Goal: Task Accomplishment & Management: Complete application form

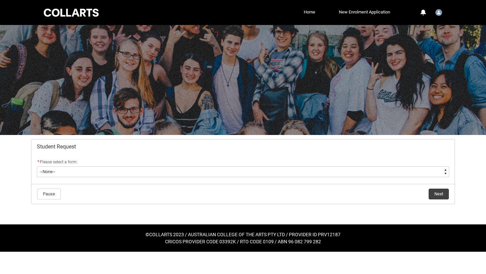
click at [200, 179] on flowruntime-screen-field "* Please select a form: * --None-- Academic Transcript Application to Appeal As…" at bounding box center [243, 169] width 421 height 22
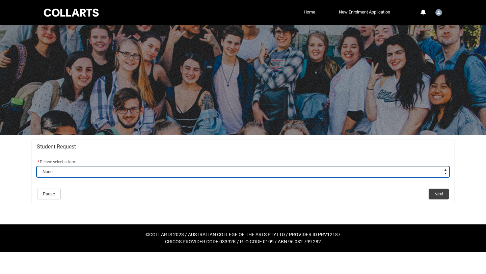
click at [195, 174] on select "--None-- Academic Transcript Application to Appeal Assignment Extension Change …" at bounding box center [243, 172] width 413 height 11
type lightning-select "Special_Consideration_Choice"
click at [37, 167] on select "--None-- Academic Transcript Application to Appeal Assignment Extension Change …" at bounding box center [243, 172] width 413 height 11
select select "Special_Consideration_Choice"
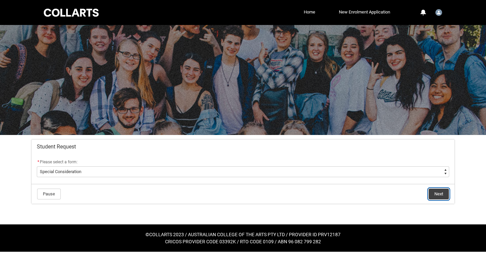
click at [448, 196] on button "Next" at bounding box center [439, 194] width 20 height 11
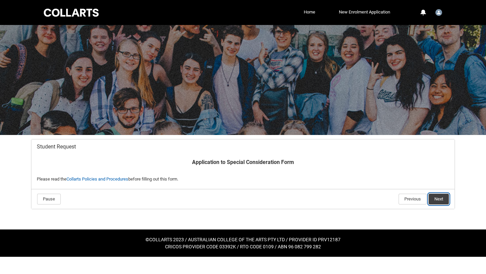
click at [449, 195] on lightning-button "Next" at bounding box center [439, 199] width 21 height 11
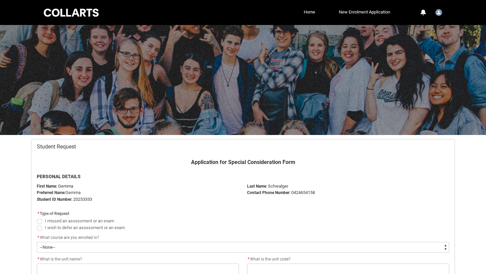
scroll to position [72, 0]
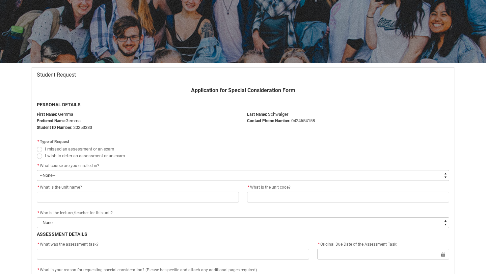
click at [39, 156] on span "Redu_Student_Request flow" at bounding box center [39, 156] width 5 height 5
click at [37, 152] on input "I wish to defer an assessment or an exam" at bounding box center [36, 152] width 0 height 0
radio input "true"
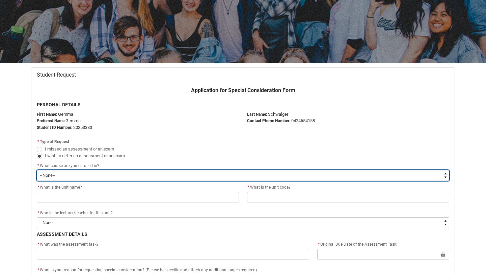
click at [52, 175] on select "--None-- Bachelor of Fashion Marketing (Branding and Communications) V1" at bounding box center [243, 175] width 413 height 11
type lightning-select "recordPicklist_ProgramEnrollment.a0jOZ000006DfRhYAK"
click at [37, 170] on select "--None-- Bachelor of Fashion Marketing (Branding and Communications) V1" at bounding box center [243, 175] width 413 height 11
select select "recordPicklist_ProgramEnrollment.a0jOZ000006DfRhYAK"
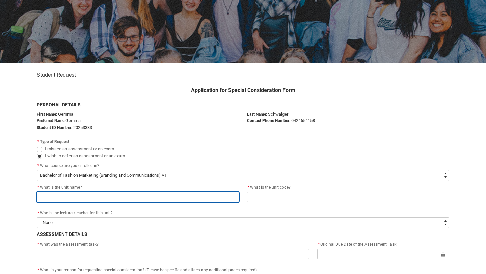
click at [65, 195] on input "Redu_Student_Request flow" at bounding box center [138, 197] width 202 height 11
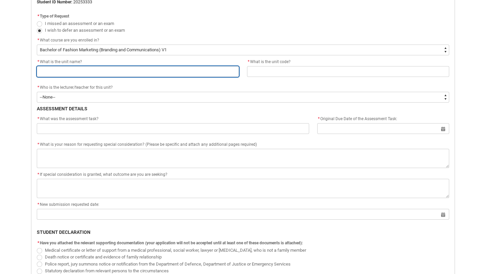
scroll to position [198, 0]
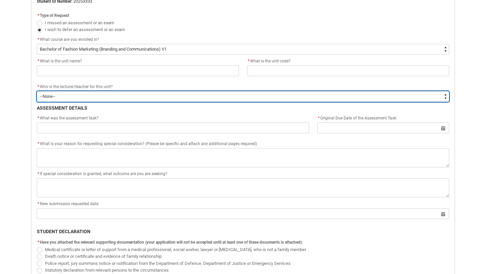
click at [88, 96] on div "* Who is the lecturer/teacher for this unit? * --None-- [PERSON_NAME] [PERSON_N…" at bounding box center [243, 92] width 413 height 19
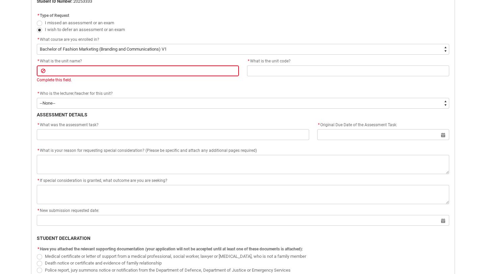
click at [101, 81] on div "Complete this field." at bounding box center [138, 80] width 202 height 6
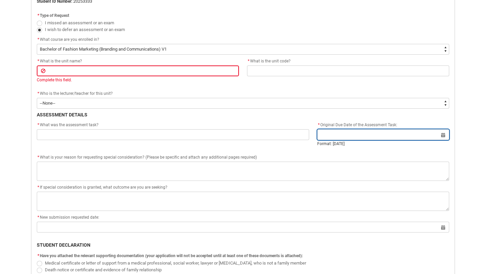
click at [331, 138] on input "Redu_Student_Request flow" at bounding box center [384, 134] width 132 height 11
select select "2025"
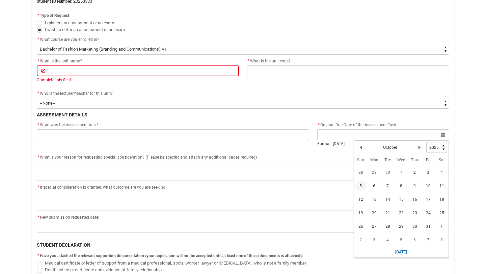
click at [363, 186] on span "5" at bounding box center [361, 186] width 11 height 11
type lightning-datepicker "[DATE]"
type lightning-input "[DATE]"
type input "[DATE]"
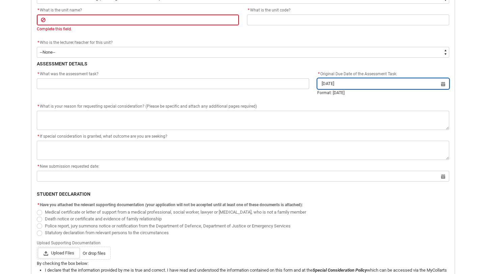
scroll to position [250, 0]
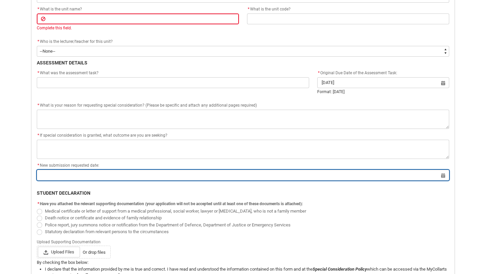
click at [126, 173] on input "Redu_Student_Request flow" at bounding box center [243, 175] width 413 height 11
select select "2025"
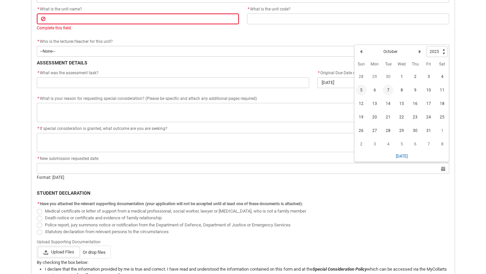
click at [390, 92] on span "7" at bounding box center [388, 90] width 11 height 11
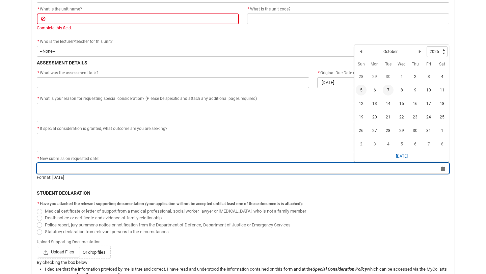
type lightning-datepicker "[DATE]"
type lightning-input "[DATE]"
type input "[DATE]"
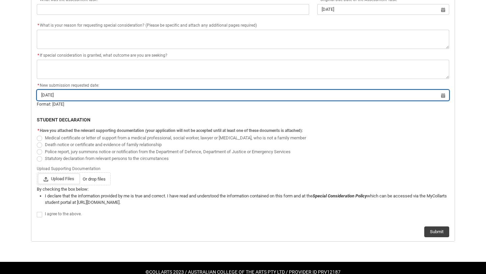
scroll to position [324, 0]
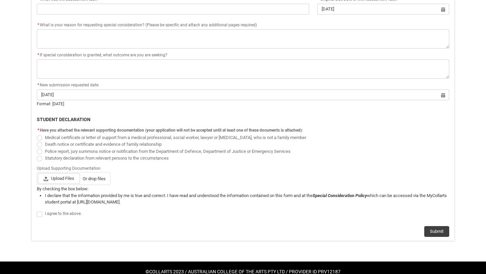
click at [40, 216] on span "Redu_Student_Request flow" at bounding box center [39, 214] width 5 height 5
click at [37, 211] on input "Redu_Student_Request flow" at bounding box center [36, 211] width 0 height 0
type lightning-input "true"
checkbox input "true"
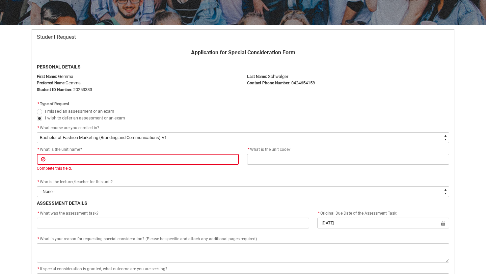
scroll to position [104, 0]
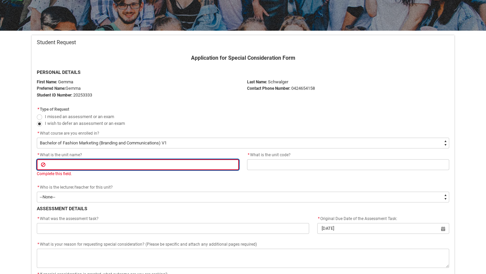
click at [100, 164] on input "Redu_Student_Request flow" at bounding box center [138, 164] width 202 height 11
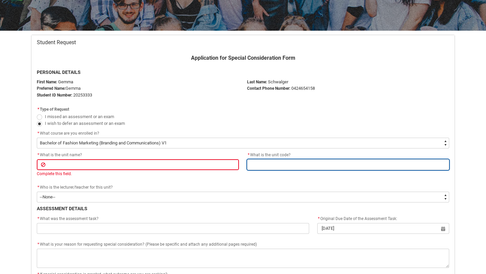
click at [250, 163] on input "Redu_Student_Request flow" at bounding box center [348, 164] width 202 height 11
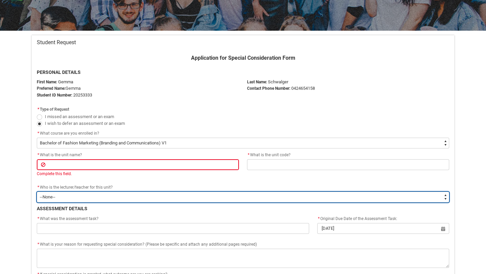
click at [95, 197] on select "--None-- [PERSON_NAME] [PERSON_NAME] [PERSON_NAME] [PERSON_NAME] [PERSON_NAME] …" at bounding box center [243, 197] width 413 height 11
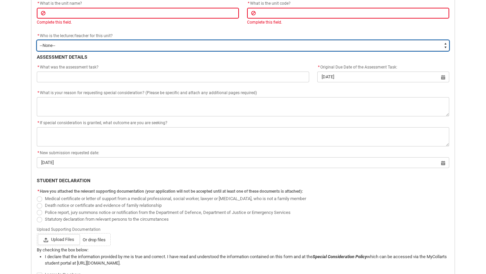
scroll to position [332, 0]
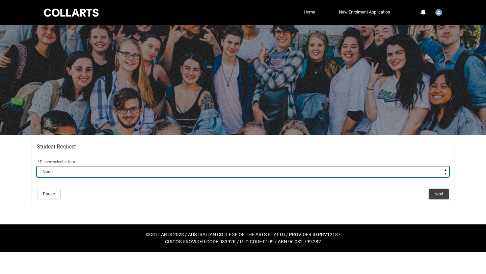
click at [83, 171] on select "--None-- Academic Transcript Application to Appeal Assignment Extension Change …" at bounding box center [243, 172] width 413 height 11
type lightning-select "Assignment_Extension_Choice"
click at [37, 167] on select "--None-- Academic Transcript Application to Appeal Assignment Extension Change …" at bounding box center [243, 172] width 413 height 11
select select "Assignment_Extension_Choice"
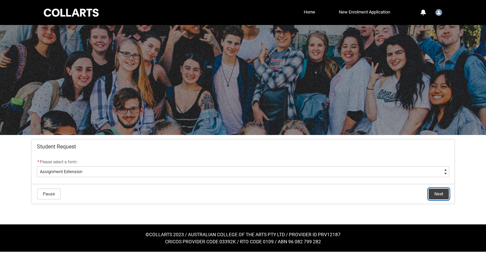
click at [436, 199] on button "Next" at bounding box center [439, 194] width 20 height 11
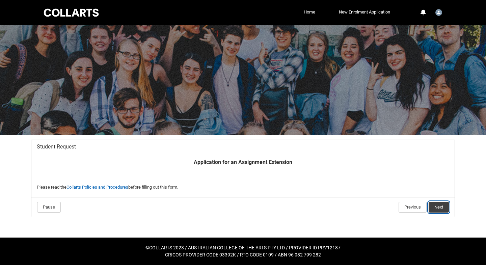
click at [436, 208] on button "Next" at bounding box center [439, 207] width 20 height 11
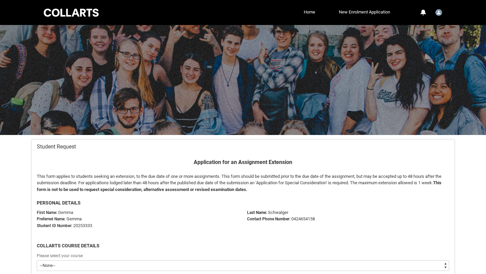
scroll to position [68, 0]
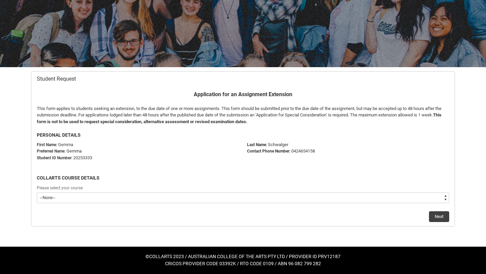
click at [261, 193] on select "--None-- Bachelor of Fashion Marketing (Branding and Communications) V1" at bounding box center [243, 198] width 413 height 11
type lightning-select "recordPicklist_ProgramEnrollment.a0jOZ000006DfRhYAK"
click at [37, 193] on select "--None-- Bachelor of Fashion Marketing (Branding and Communications) V1" at bounding box center [243, 198] width 413 height 11
select select "recordPicklist_ProgramEnrollment.a0jOZ000006DfRhYAK"
click at [435, 221] on button "Next" at bounding box center [439, 216] width 20 height 11
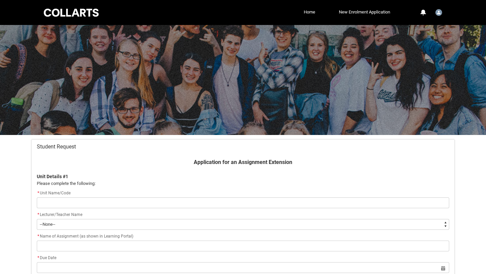
scroll to position [72, 0]
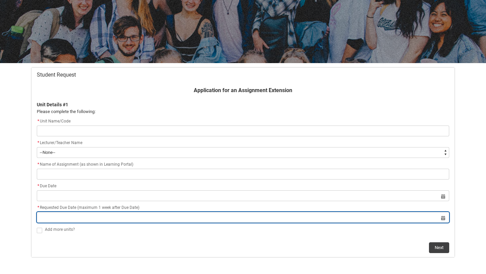
click at [125, 220] on input "Redu_Student_Request flow" at bounding box center [243, 217] width 413 height 11
select select "2025"
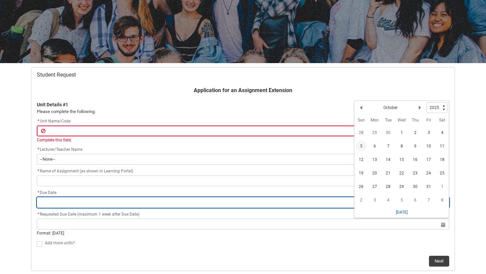
click at [80, 199] on input "Redu_Student_Request flow" at bounding box center [243, 202] width 413 height 11
select select "2025"
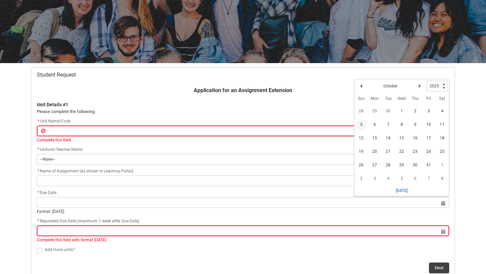
click at [357, 128] on span "5" at bounding box center [361, 124] width 11 height 11
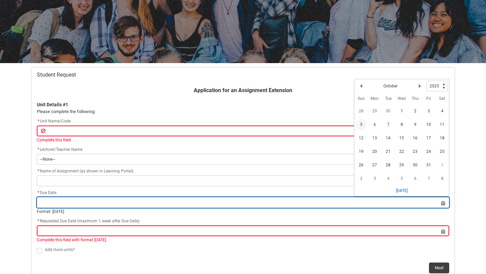
type lightning-datepicker "[DATE]"
type lightning-input "[DATE]"
type input "[DATE]"
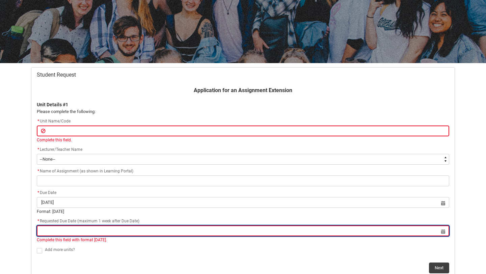
click at [231, 232] on input "Redu_Student_Request flow" at bounding box center [243, 231] width 413 height 11
select select "2025"
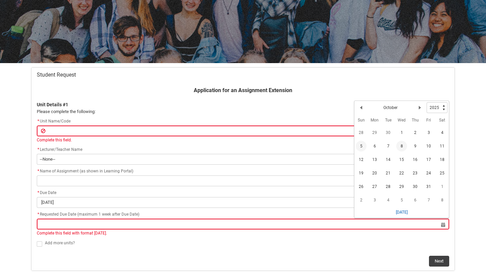
click at [402, 147] on span "8" at bounding box center [402, 146] width 11 height 11
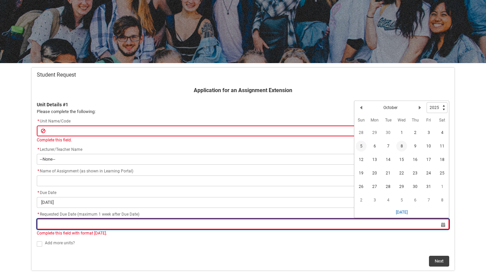
type lightning-datepicker "2025-10-08"
type lightning-input "2025-10-08"
type input "8 Oct 2025"
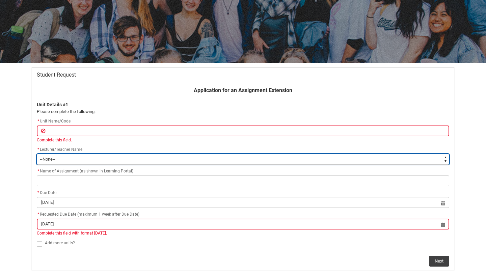
click at [310, 154] on select "--None-- [PERSON_NAME] [PERSON_NAME] [PERSON_NAME] [PERSON_NAME] [PERSON_NAME] …" at bounding box center [243, 159] width 413 height 11
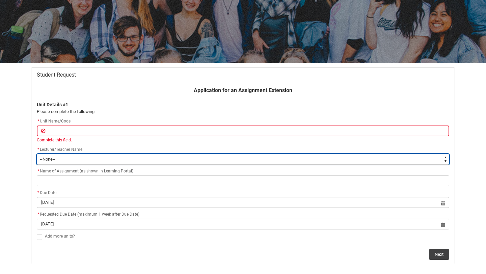
click at [204, 158] on select "--None-- [PERSON_NAME] [PERSON_NAME] [PERSON_NAME] [PERSON_NAME] [PERSON_NAME] …" at bounding box center [243, 159] width 413 height 11
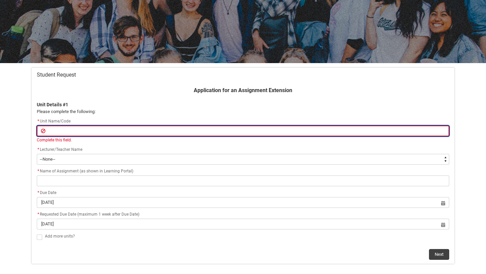
click at [72, 133] on input "Redu_Student_Request flow" at bounding box center [243, 131] width 413 height 11
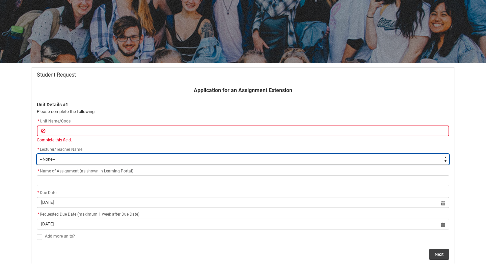
click at [69, 158] on select "--None-- [PERSON_NAME] [PERSON_NAME] [PERSON_NAME] [PERSON_NAME] [PERSON_NAME] …" at bounding box center [243, 159] width 413 height 11
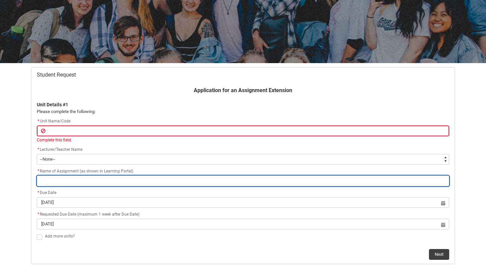
click at [92, 181] on input "Redu_Student_Request flow" at bounding box center [243, 181] width 413 height 11
type lightning-primitive-input-simple "F"
type input "F"
type lightning-primitive-input-simple "Fa"
type input "Fa"
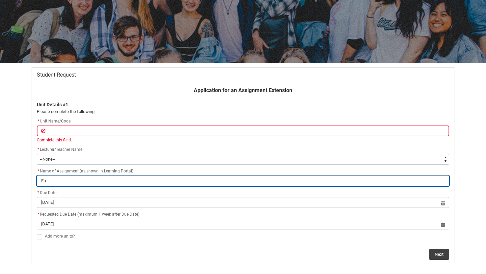
type lightning-primitive-input-simple "Fas"
type input "Fas"
type lightning-primitive-input-simple "Fash"
type input "Fash"
type lightning-primitive-input-simple "Fashi"
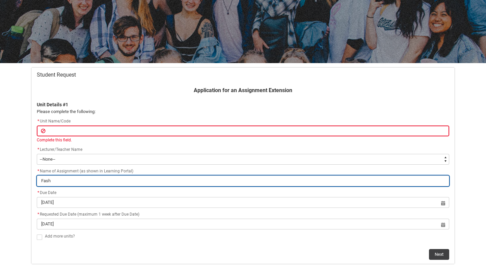
type input "Fashi"
type lightning-primitive-input-simple "Fashio"
type input "Fashio"
type lightning-primitive-input-simple "Fashion"
type input "Fashion"
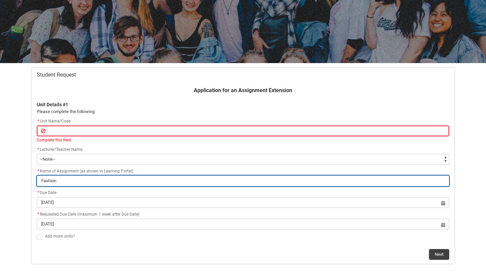
type lightning-primitive-input-simple "Fashion"
type input "Fashion"
type lightning-primitive-input-simple "Fashion a"
type input "Fashion a"
type lightning-primitive-input-simple "Fashion as"
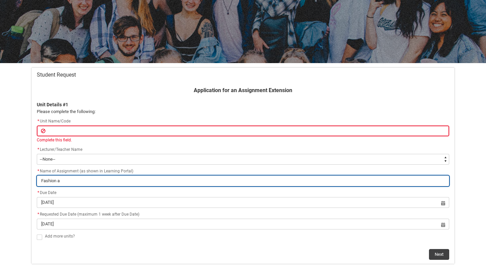
type input "Fashion as"
type lightning-primitive-input-simple "Fashion as"
type input "Fashion as"
type lightning-primitive-input-simple "Fashion as C"
type input "Fashion as C"
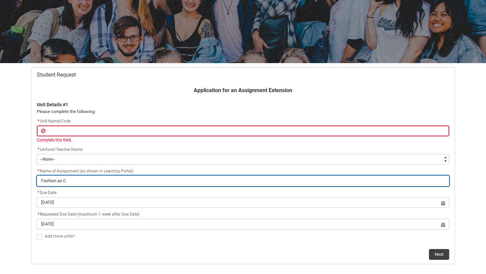
type lightning-primitive-input-simple "Fashion as Cu"
type input "Fashion as Cu"
type lightning-primitive-input-simple "Fashion as Cul"
type input "Fashion as Cul"
type lightning-primitive-input-simple "Fashion as Cult"
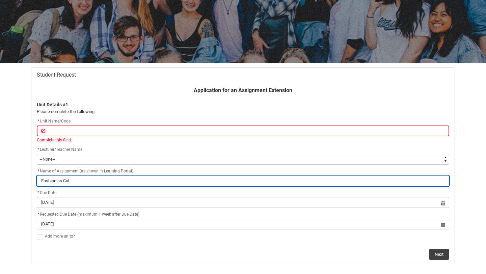
type input "Fashion as Cult"
type lightning-primitive-input-simple "Fashion as Cultu"
type input "Fashion as Cultu"
type lightning-primitive-input-simple "Fashion as Cultur"
type input "Fashion as Cultur"
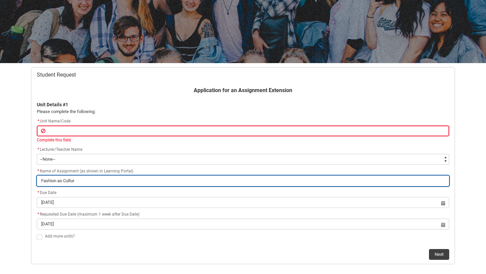
type lightning-primitive-input-simple "Fashion as Cultura"
type input "Fashion as Cultura"
type lightning-primitive-input-simple "Fashion as Cultural"
type input "Fashion as Cultural"
type lightning-primitive-input-simple "Fashion as Cultural"
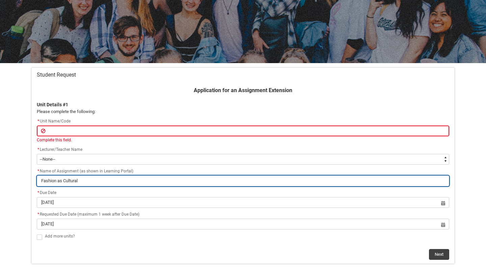
type input "Fashion as Cultural"
type lightning-primitive-input-simple "Fashion as Cultural I"
type input "Fashion as Cultural I"
type lightning-primitive-input-simple "Fashion as Cultural Ic"
type input "Fashion as Cultural Ic"
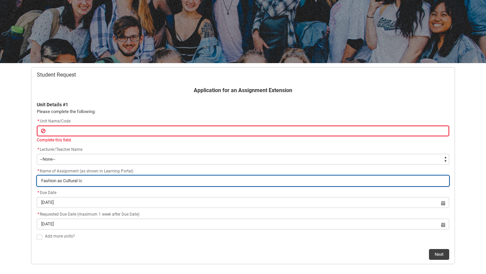
type lightning-primitive-input-simple "Fashion as Cultural Ico"
type input "Fashion as Cultural Ico"
type lightning-primitive-input-simple "Fashion as Cultural Icon"
type input "Fashion as Cultural Icon"
type lightning-primitive-input-simple "Fashion as Cultural Icon"
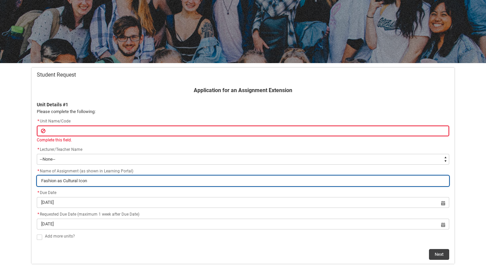
type input "Fashion as Cultural Icon"
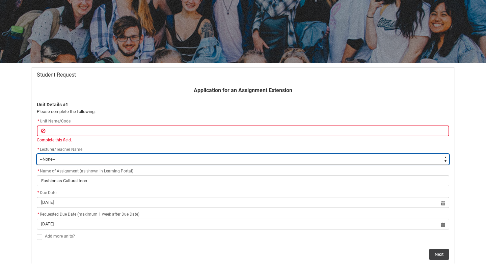
click at [53, 157] on select "--None-- [PERSON_NAME] [PERSON_NAME] [PERSON_NAME] [PERSON_NAME] [PERSON_NAME] …" at bounding box center [243, 159] width 413 height 11
type lightning-select "Faculty_NamefromNtoZ.003OZ00000565rpYAA"
select select "Faculty_NamefromNtoZ.003OZ00000565rpYAA"
click at [86, 157] on select "--None-- [PERSON_NAME] [PERSON_NAME] [PERSON_NAME] [PERSON_NAME] [PERSON_NAME] …" at bounding box center [243, 159] width 413 height 11
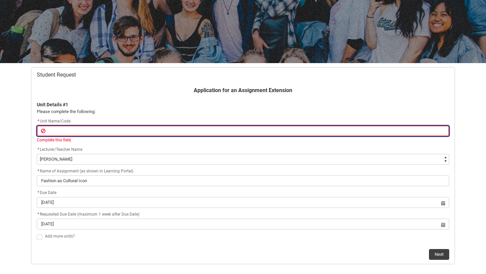
click at [351, 128] on input "Redu_Student_Request flow" at bounding box center [243, 131] width 413 height 11
type lightning-primitive-input-simple "S"
type input "S"
type lightning-primitive-input-simple "SH"
type input "SH"
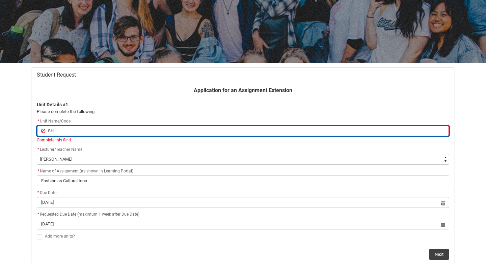
type lightning-primitive-input-simple "SHG"
type input "SHG"
type lightning-primitive-input-simple "SHGF"
type input "SHGF"
type lightning-primitive-input-simple "SHGFN"
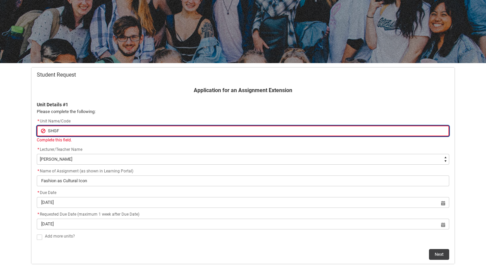
type input "SHGFN"
type lightning-primitive-input-simple "SHGFN-"
type input "SHGFN-"
type lightning-primitive-input-simple "SHGFN-C"
type input "SHGFN-C"
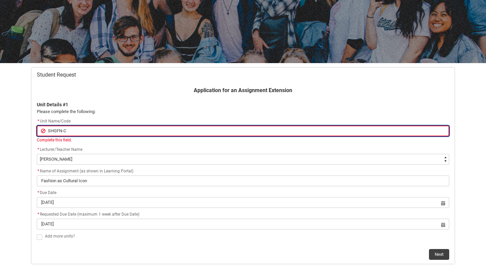
type lightning-primitive-input-simple "SHGFN-CO"
type input "SHGFN-CO"
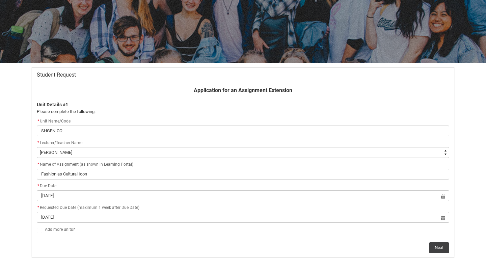
click at [320, 148] on div "* Lecturer/Teacher Name * --None-- Aaron Walker Adam King Adam McKenzie Adriana…" at bounding box center [243, 148] width 413 height 19
click at [306, 144] on div "* Lecturer/Teacher Name" at bounding box center [243, 143] width 413 height 8
click at [197, 223] on flowruntime-screen-field "* Requested Due Date (maximum 1 week after Due Date) 8 Oct 2025 Select a date f…" at bounding box center [243, 215] width 421 height 22
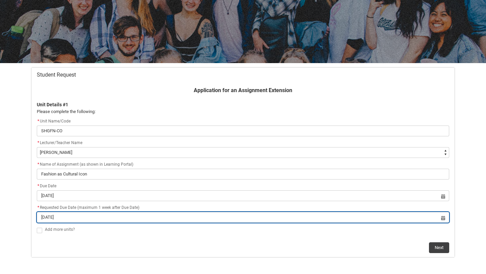
click at [191, 218] on input "8 Oct 2025" at bounding box center [243, 217] width 413 height 11
select select "2025"
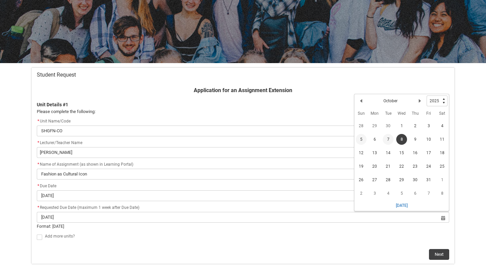
click at [390, 139] on span "7" at bounding box center [388, 139] width 11 height 11
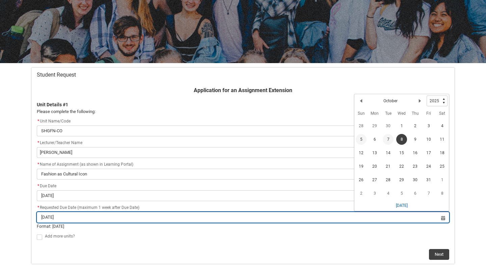
type lightning-datepicker "[DATE]"
type lightning-input "[DATE]"
type input "[DATE]"
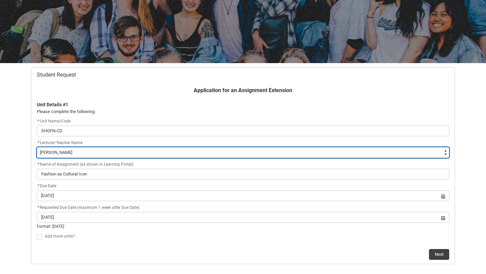
click at [84, 151] on select "--None-- [PERSON_NAME] [PERSON_NAME] [PERSON_NAME] [PERSON_NAME] [PERSON_NAME] …" at bounding box center [243, 152] width 413 height 11
click at [139, 149] on select "--None-- [PERSON_NAME] [PERSON_NAME] [PERSON_NAME] [PERSON_NAME] [PERSON_NAME] …" at bounding box center [243, 152] width 413 height 11
type lightning-select "Faculty_NamefromAtoM.0035g00000e1T4UAAU"
click at [37, 147] on select "--None-- [PERSON_NAME] [PERSON_NAME] [PERSON_NAME] [PERSON_NAME] [PERSON_NAME] …" at bounding box center [243, 152] width 413 height 11
select select "Faculty_NamefromAtoM.0035g00000e1T4UAAU"
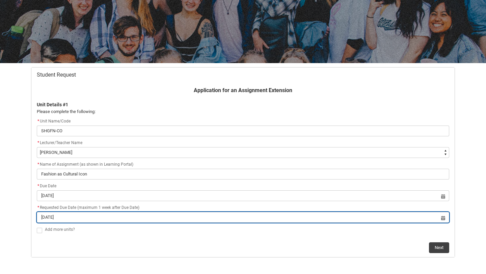
click at [206, 220] on input "[DATE]" at bounding box center [243, 217] width 413 height 11
select select "2025"
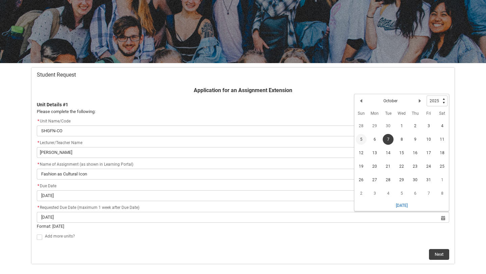
click at [386, 139] on span "7" at bounding box center [388, 139] width 11 height 11
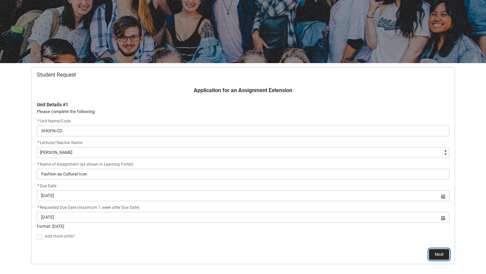
click at [445, 258] on button "Next" at bounding box center [439, 254] width 20 height 11
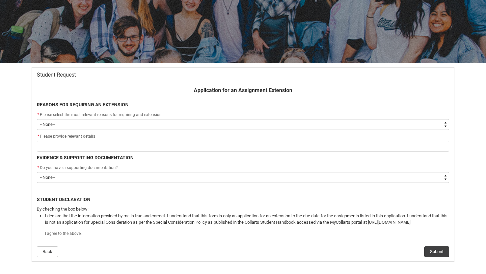
click at [323, 122] on select "--None-- Medical Reasons Work obligations Family obligations Academic Difficult…" at bounding box center [243, 124] width 413 height 11
type lightning-select "Other"
click at [37, 119] on select "--None-- Medical Reasons Work obligations Family obligations Academic Difficult…" at bounding box center [243, 124] width 413 height 11
select select "Other"
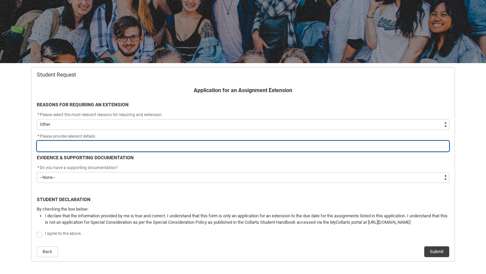
click at [210, 141] on input "Redu_Student_Request flow" at bounding box center [243, 146] width 413 height 11
type lightning-primitive-input-simple "M"
type input "M"
type lightning-primitive-input-simple "MT"
type input "MT"
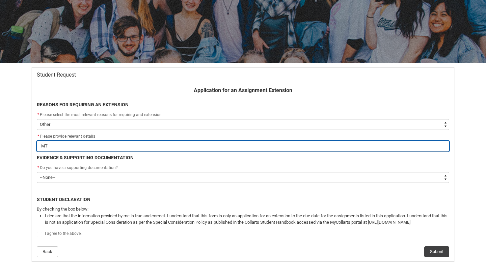
type lightning-primitive-input-simple "M"
type input "M"
type lightning-primitive-input-simple "My"
type input "My"
type lightning-primitive-input-simple "M"
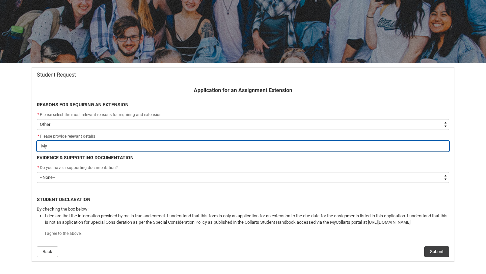
type input "M"
type lightning-primitive-input-simple "M"
type input "M"
type lightning-primitive-input-simple "My"
type input "My"
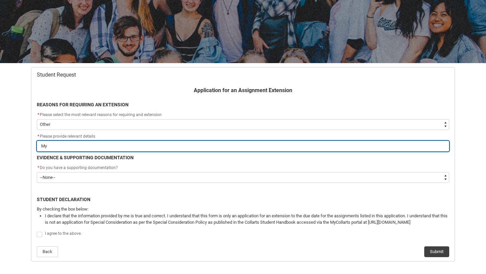
type lightning-primitive-input-simple "Myv"
type input "Myv"
type lightning-primitive-input-simple "My"
type input "My"
type lightning-primitive-input-simple "My"
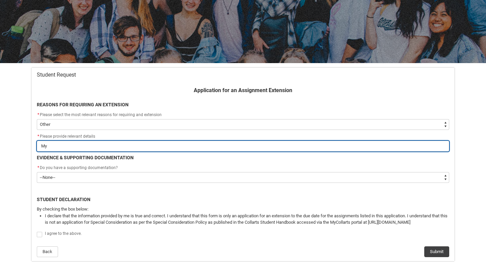
type input "My"
type lightning-primitive-input-simple "My d"
type input "My d"
type lightning-primitive-input-simple "My de"
type input "My de"
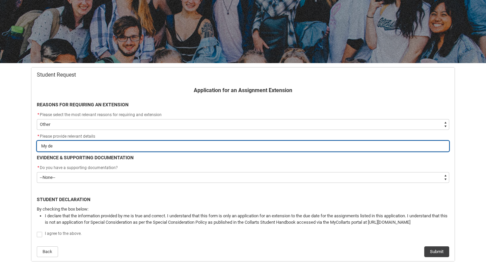
type lightning-primitive-input-simple "My dev"
type input "My dev"
type lightning-primitive-input-simple "My devi"
type input "My devi"
type lightning-primitive-input-simple "My devic"
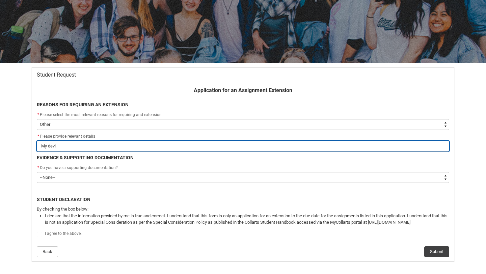
type input "My devic"
type lightning-primitive-input-simple "My device"
type input "My device"
type lightning-primitive-input-simple "My devices"
type input "My devices"
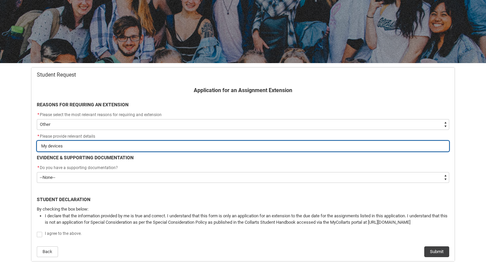
type lightning-primitive-input-simple "My devices"
type input "My devices"
type lightning-primitive-input-simple "My devices w"
type input "My devices w"
type lightning-primitive-input-simple "My devices we"
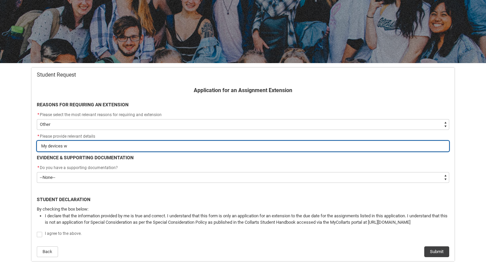
type input "My devices we"
type lightning-primitive-input-simple "My devices wer"
type input "My devices wer"
type lightning-primitive-input-simple "My devices were"
type input "My devices were"
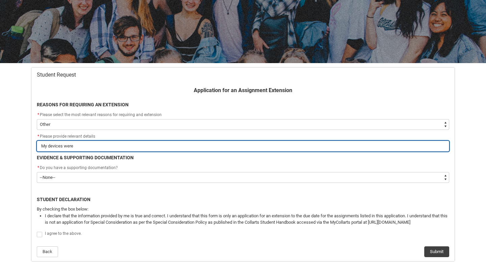
type lightning-primitive-input-simple "My devices were"
type input "My devices were"
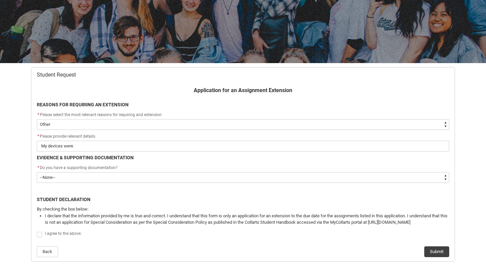
click at [176, 187] on div "Redu_Student_Request flow" at bounding box center [243, 188] width 421 height 4
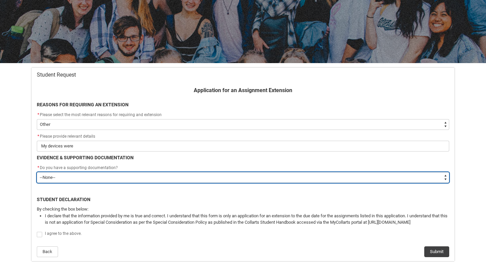
click at [174, 181] on select "--None-- Yes No" at bounding box center [243, 177] width 413 height 11
type lightning-select "Yes"
click at [37, 172] on select "--None-- Yes No" at bounding box center [243, 177] width 413 height 11
select select "Yes"
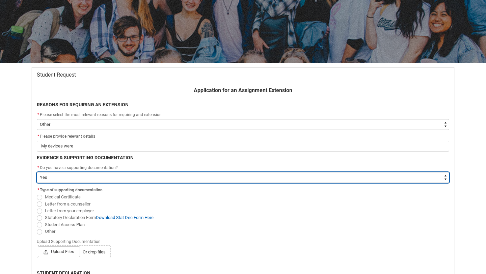
click at [184, 179] on select "--None-- Yes No" at bounding box center [243, 177] width 413 height 11
type lightning-select "No"
click at [37, 172] on select "--None-- Yes No" at bounding box center [243, 177] width 413 height 11
select select "No"
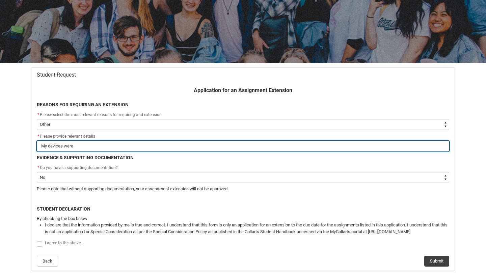
click at [172, 146] on input "My devices were" at bounding box center [243, 146] width 413 height 11
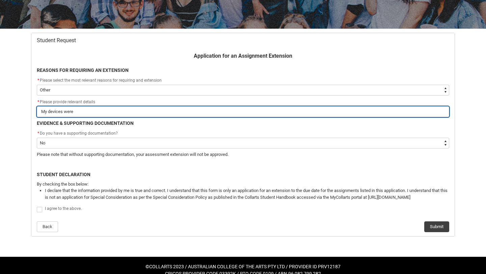
scroll to position [108, 0]
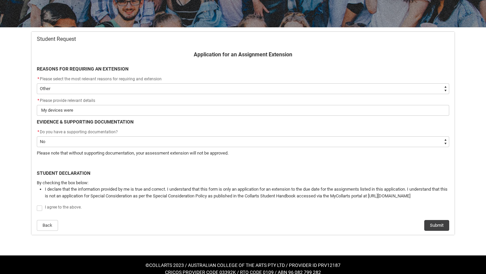
click at [39, 207] on span "Redu_Student_Request flow" at bounding box center [39, 208] width 5 height 5
click at [37, 205] on input "Redu_Student_Request flow" at bounding box center [36, 204] width 0 height 0
type lightning-input "true"
checkbox input "true"
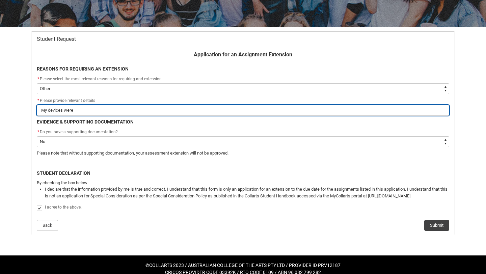
click at [78, 112] on input "My devices were" at bounding box center [243, 110] width 413 height 11
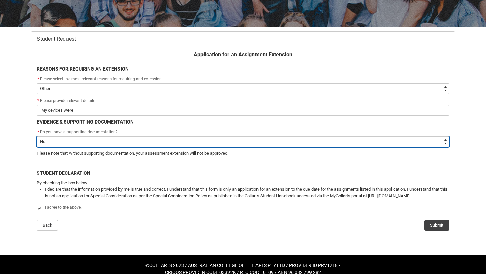
click at [82, 142] on select "--None-- Yes No" at bounding box center [243, 141] width 413 height 11
type lightning-select "Yes"
click at [37, 136] on select "--None-- Yes No" at bounding box center [243, 141] width 413 height 11
select select "Yes"
